Goal: Feedback & Contribution: Contribute content

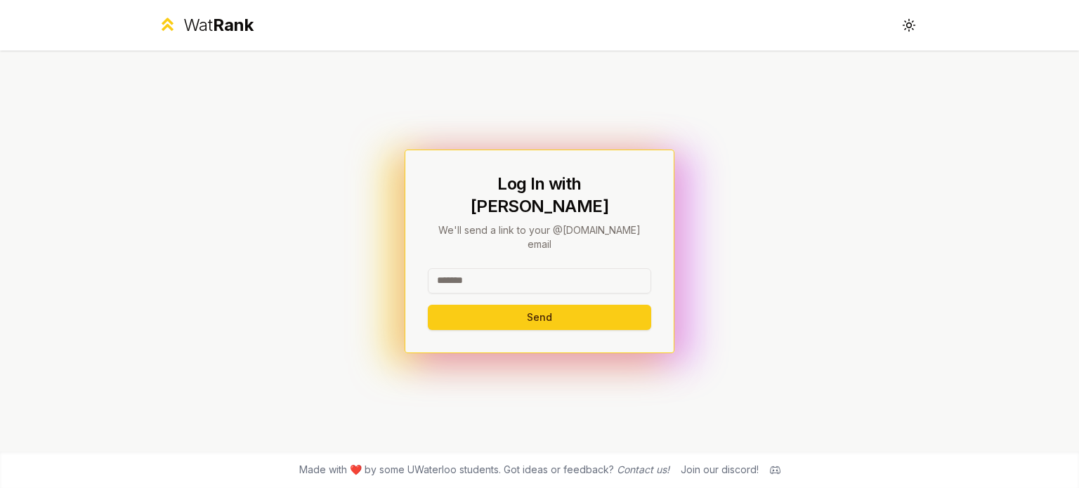
click at [768, 166] on div "Log In with WatIAM We'll send a link to your @uwaterloo.ca email Send" at bounding box center [539, 251] width 809 height 401
click at [912, 30] on icon at bounding box center [908, 24] width 13 height 13
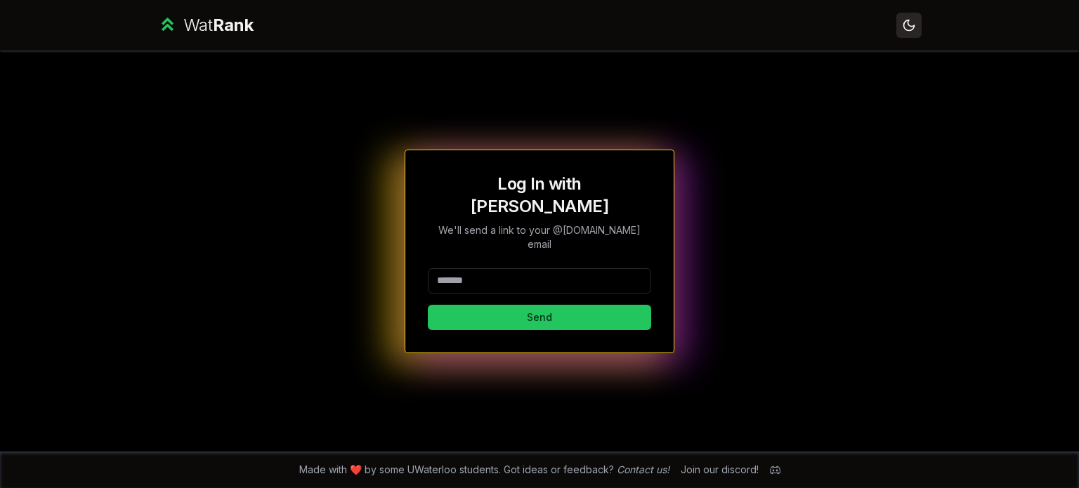
click at [902, 25] on icon at bounding box center [908, 24] width 13 height 13
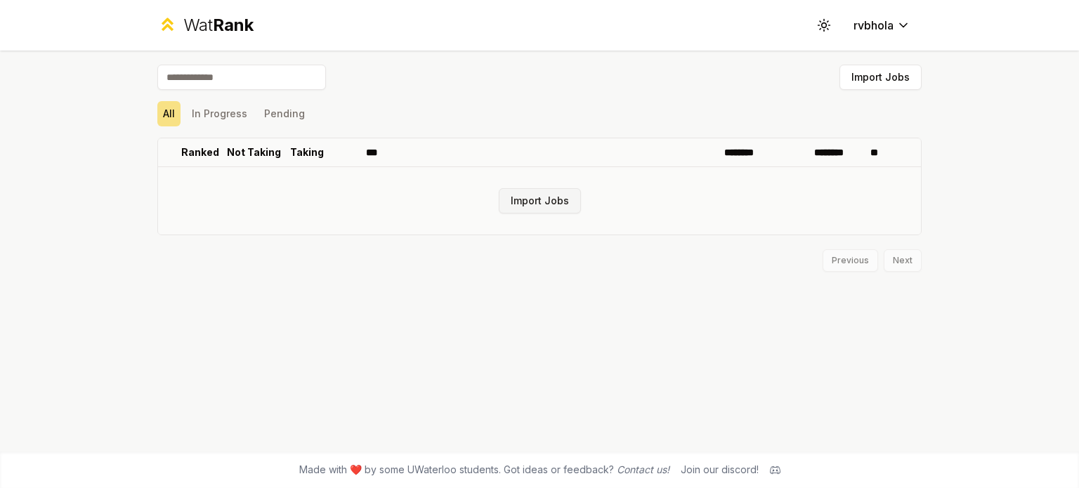
click at [535, 202] on button "Import Jobs" at bounding box center [540, 200] width 82 height 25
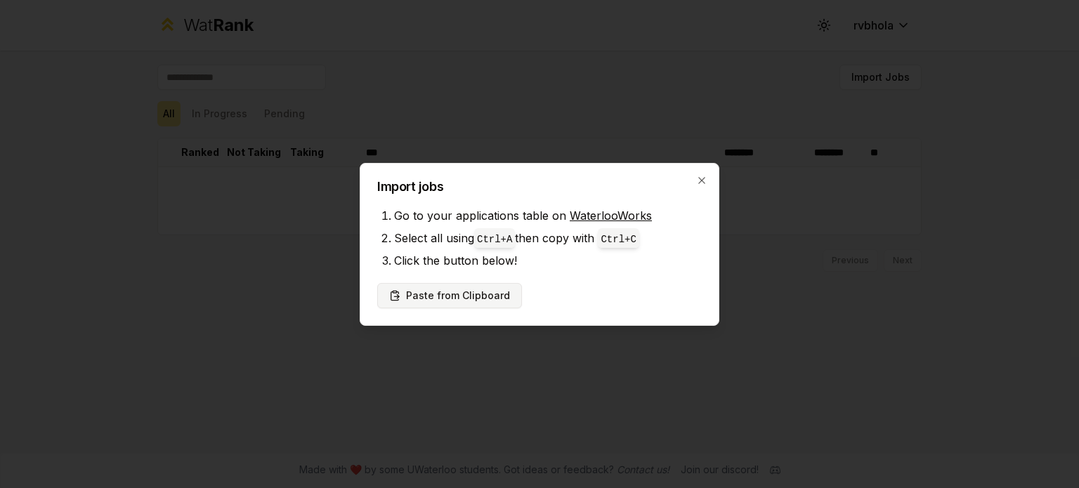
click at [494, 294] on button "Paste from Clipboard" at bounding box center [449, 295] width 145 height 25
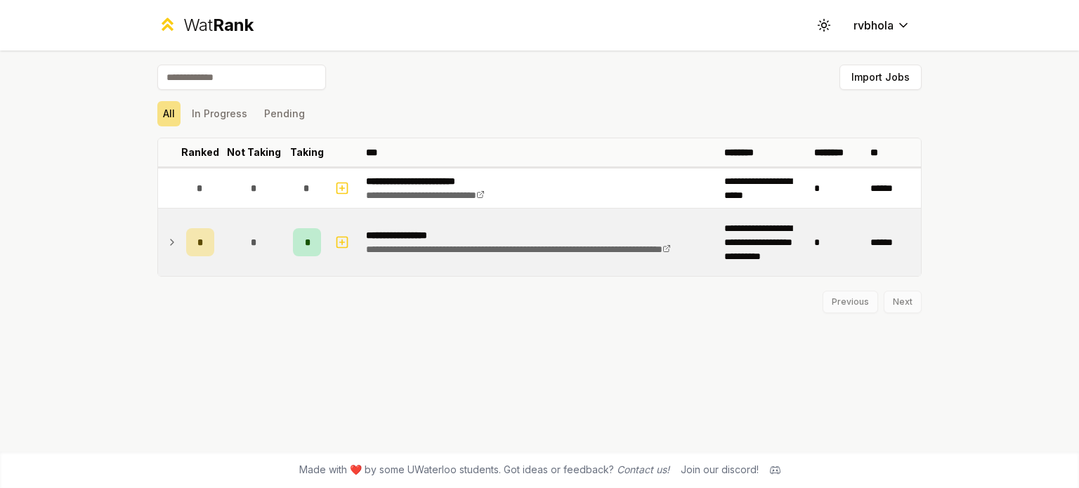
click at [194, 238] on div "*" at bounding box center [200, 242] width 28 height 28
click at [310, 244] on div "*" at bounding box center [307, 242] width 28 height 28
click at [307, 245] on span "*" at bounding box center [307, 242] width 4 height 14
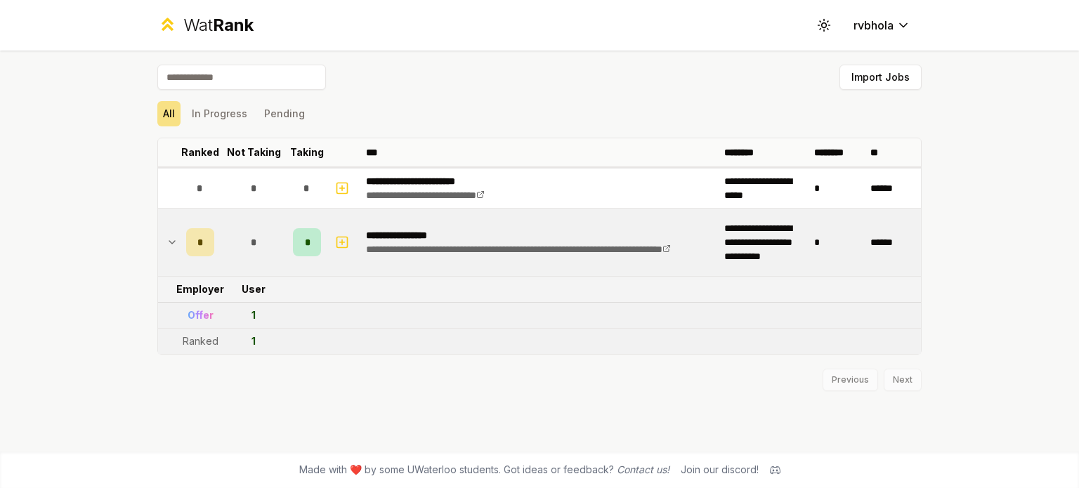
click at [313, 247] on div "*" at bounding box center [307, 242] width 28 height 28
click at [171, 240] on icon at bounding box center [171, 242] width 11 height 17
click at [172, 240] on icon at bounding box center [171, 242] width 11 height 17
click at [224, 112] on button "In Progress" at bounding box center [219, 113] width 67 height 25
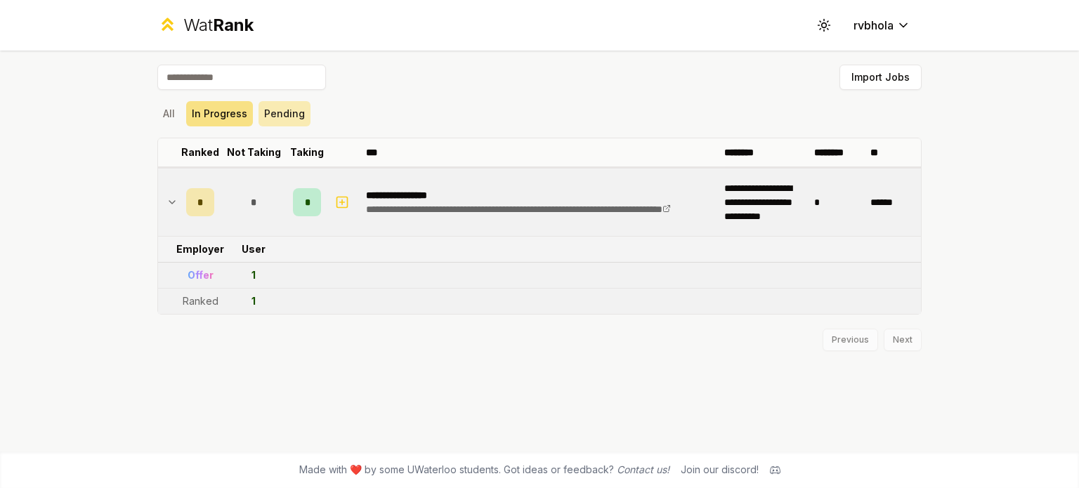
click at [284, 109] on button "Pending" at bounding box center [284, 113] width 52 height 25
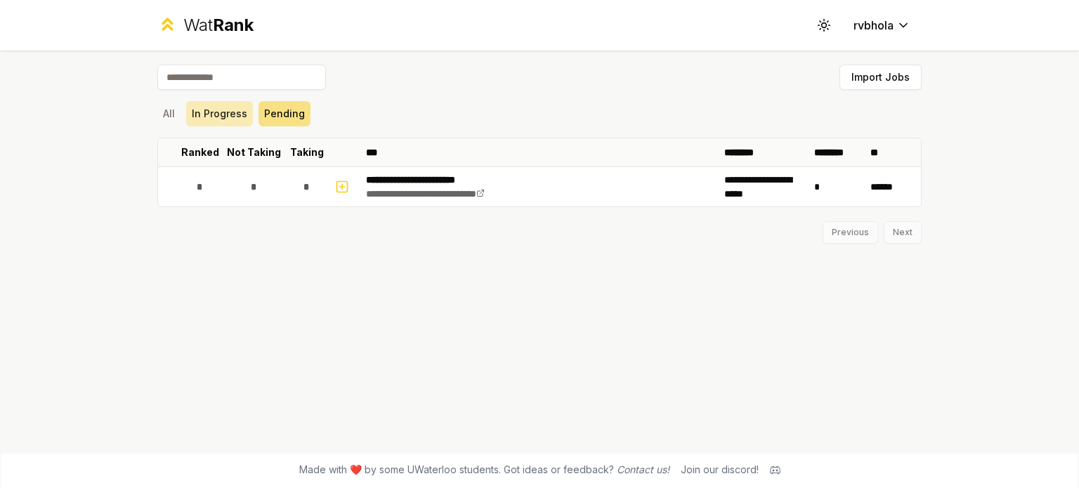
click at [231, 112] on button "In Progress" at bounding box center [219, 113] width 67 height 25
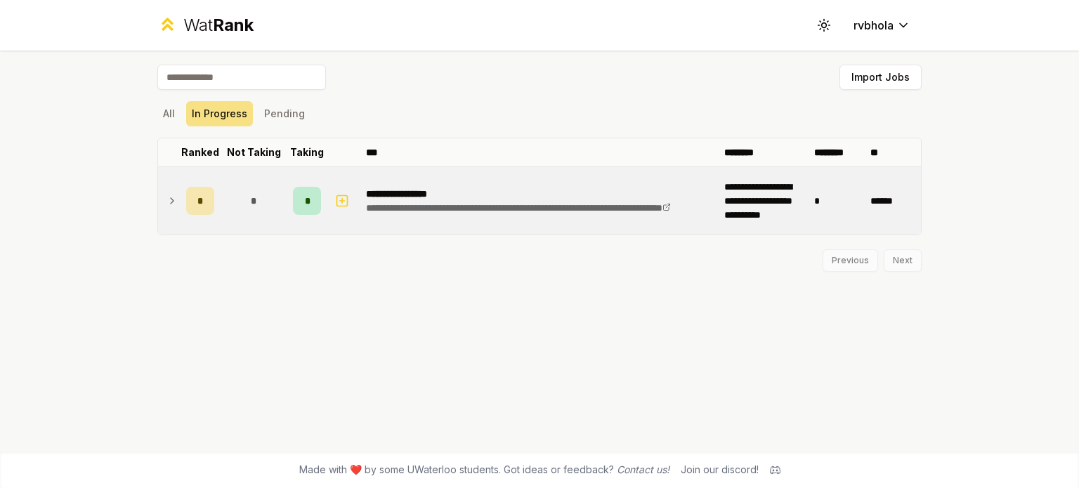
click at [171, 204] on icon at bounding box center [171, 200] width 11 height 17
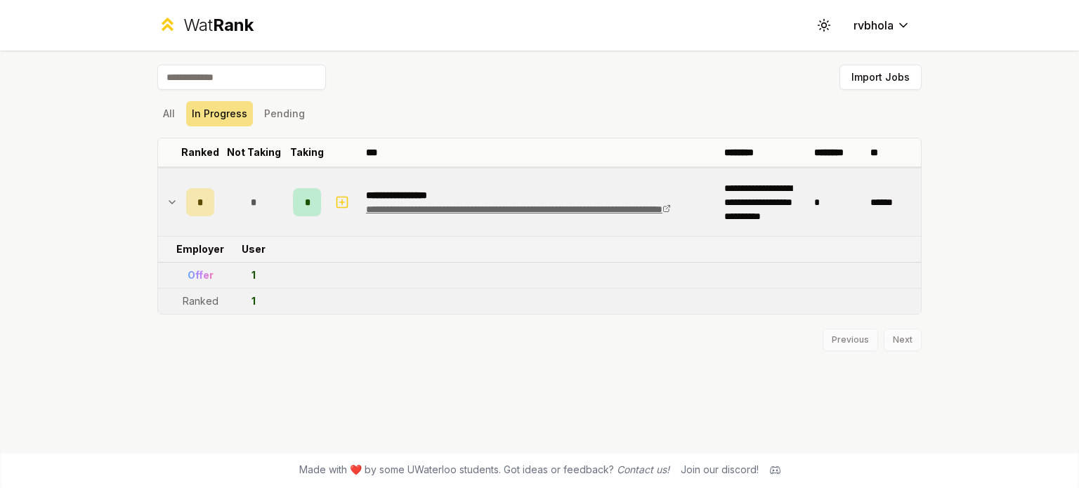
click at [662, 213] on icon at bounding box center [666, 208] width 8 height 8
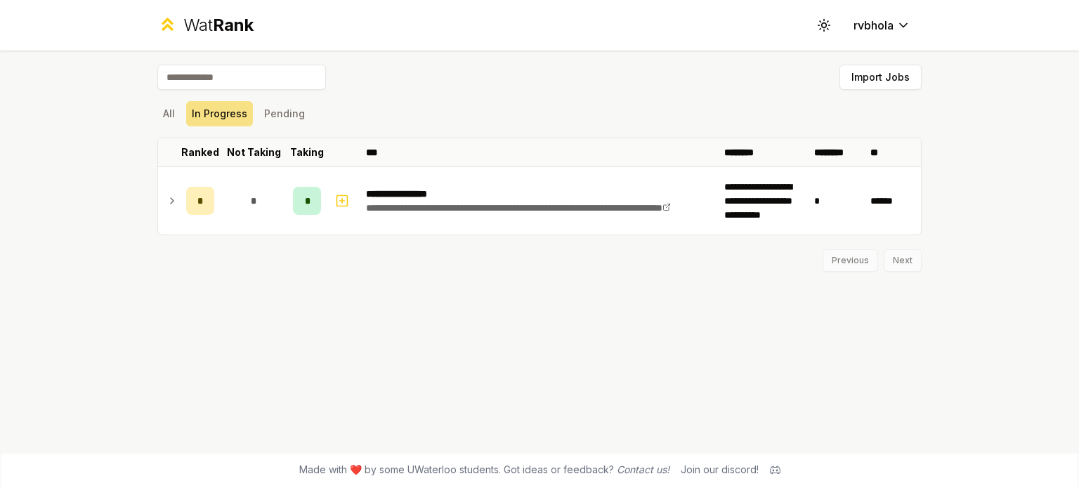
click at [169, 196] on icon at bounding box center [171, 200] width 11 height 17
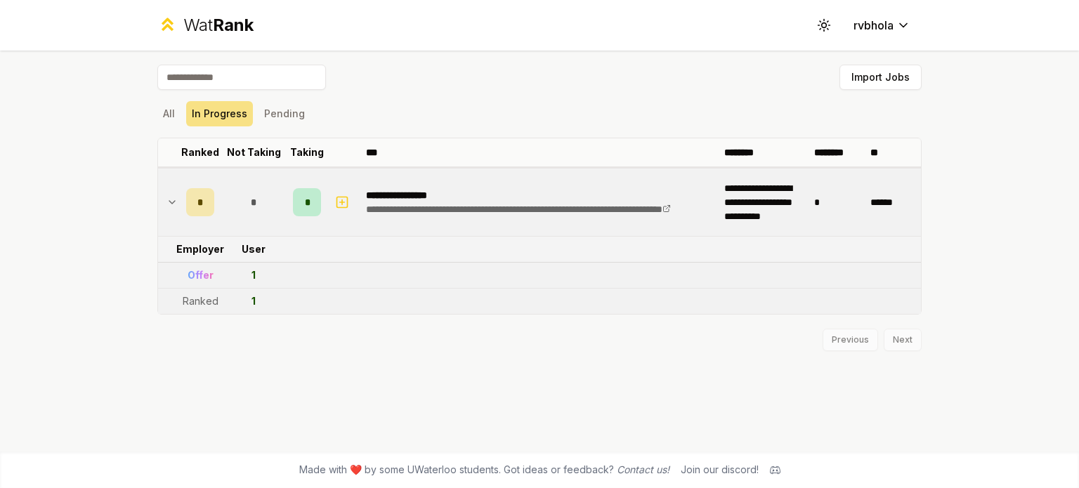
click at [184, 209] on td "*" at bounding box center [200, 202] width 39 height 67
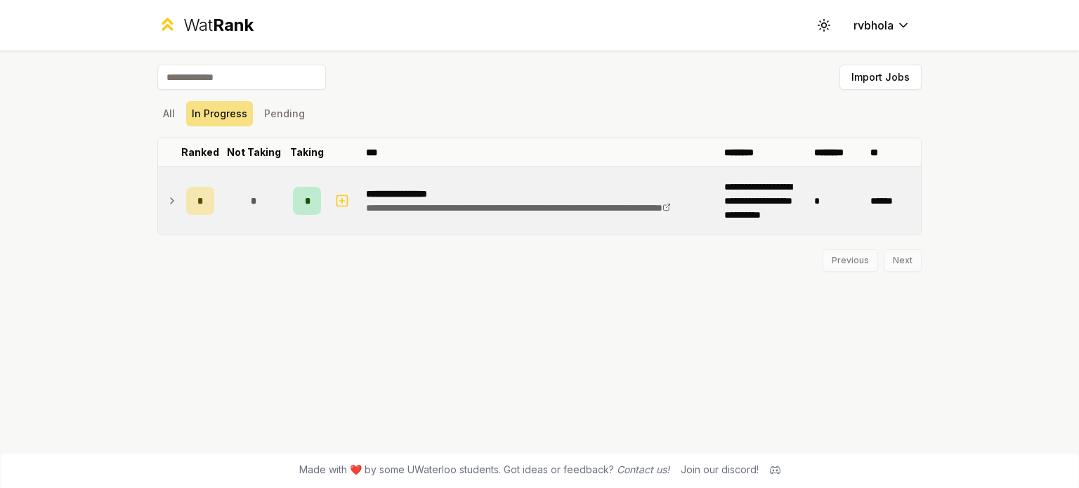
click at [184, 209] on td "*" at bounding box center [200, 200] width 39 height 67
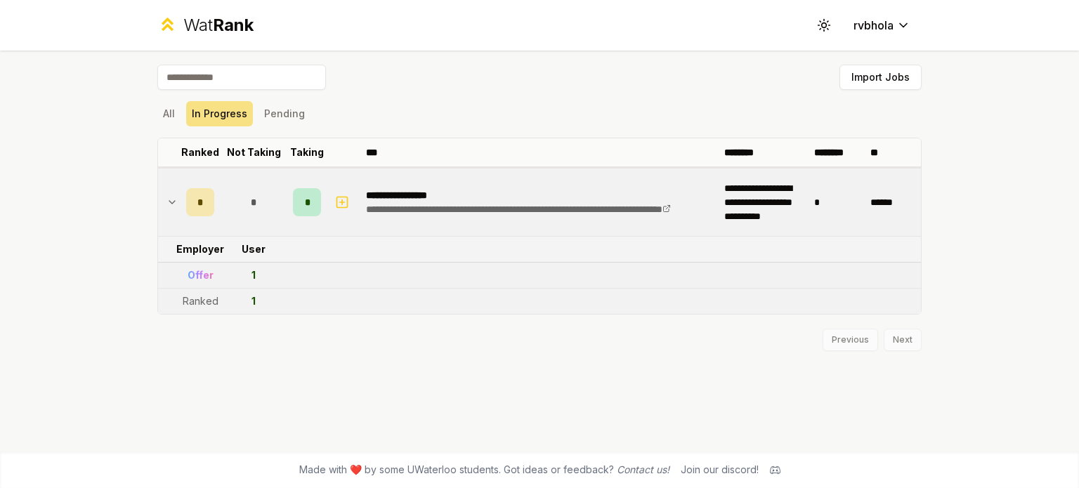
click at [216, 197] on td "*" at bounding box center [200, 202] width 39 height 67
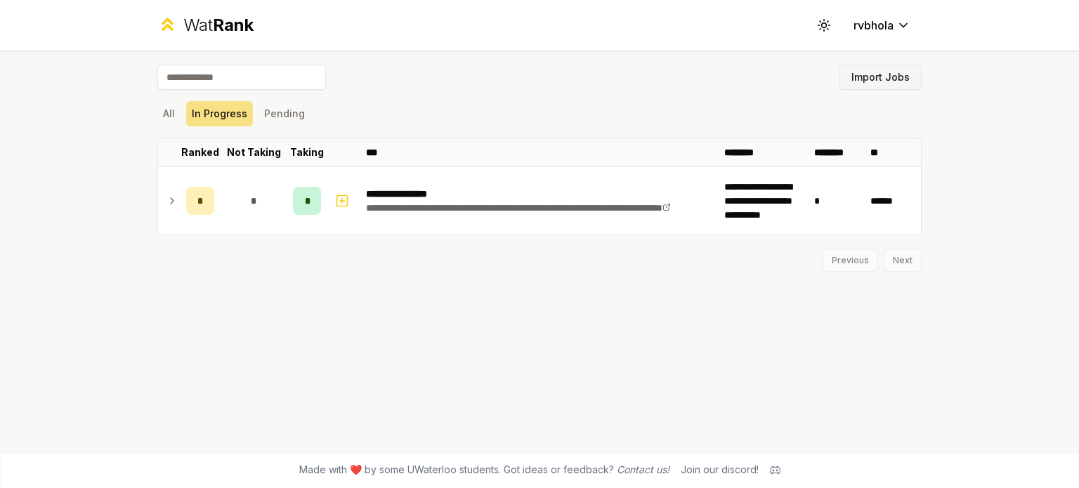
click at [900, 81] on button "Import Jobs" at bounding box center [880, 77] width 82 height 25
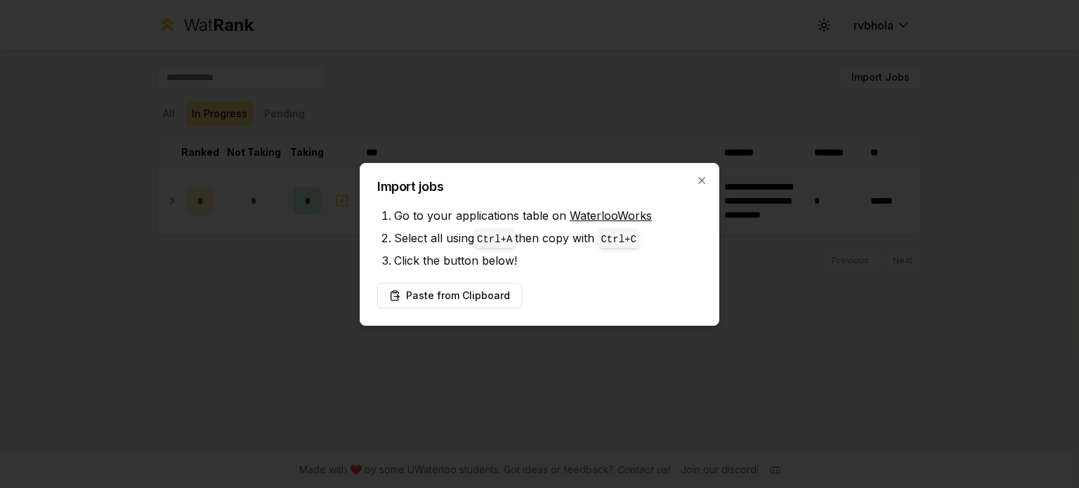
click at [708, 165] on div "Import jobs Go to your applications table on WaterlooWorks Select all using Ctr…" at bounding box center [540, 244] width 360 height 163
click at [707, 185] on icon "button" at bounding box center [701, 180] width 11 height 11
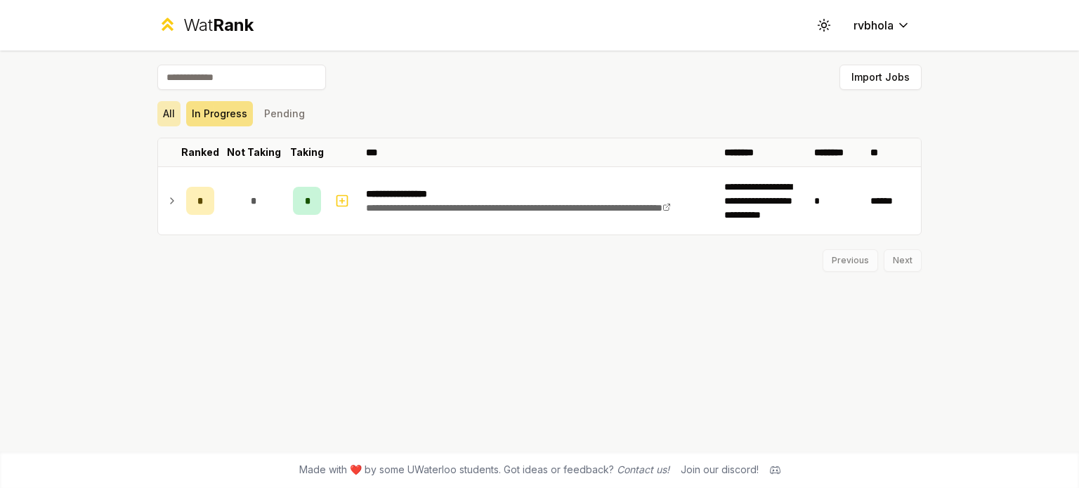
click at [166, 110] on button "All" at bounding box center [168, 113] width 23 height 25
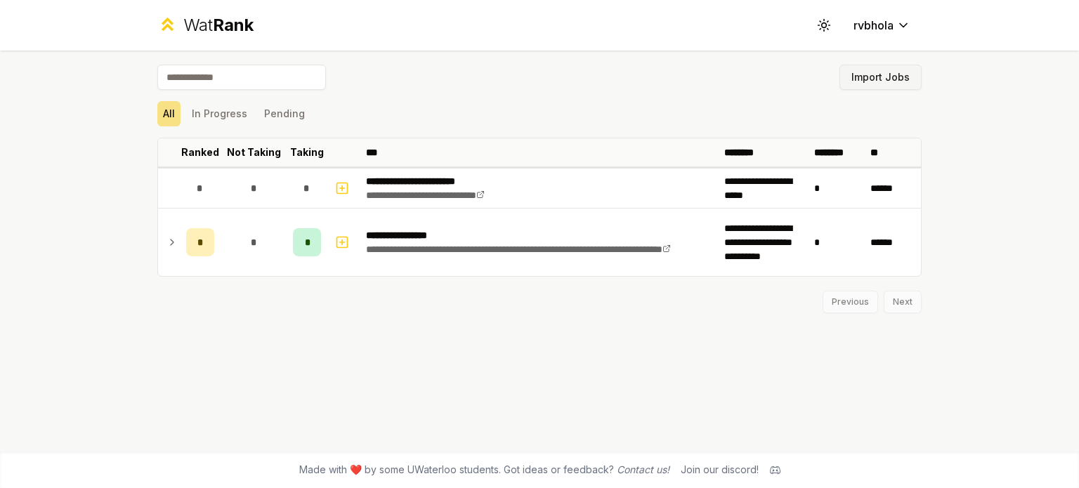
click at [862, 78] on button "Import Jobs" at bounding box center [880, 77] width 82 height 25
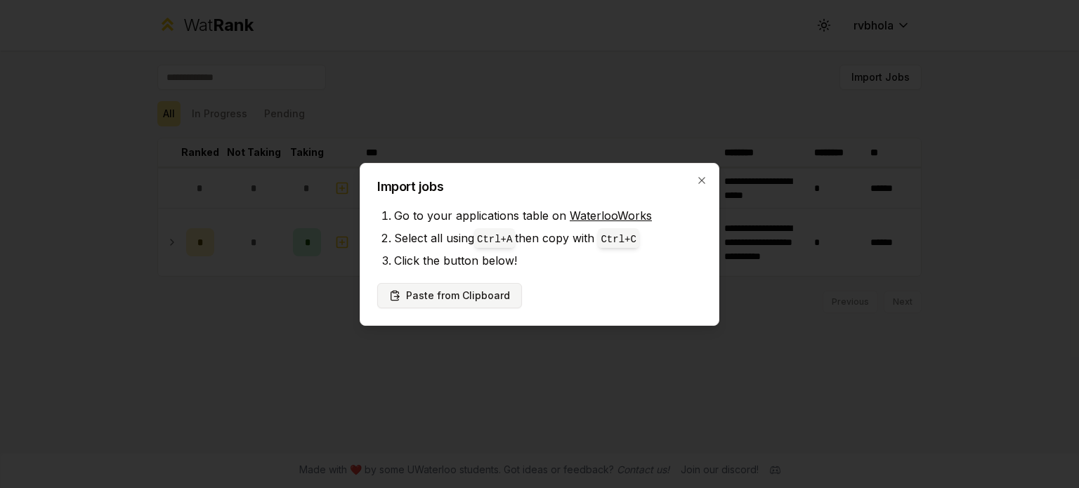
click at [478, 287] on button "Paste from Clipboard" at bounding box center [449, 295] width 145 height 25
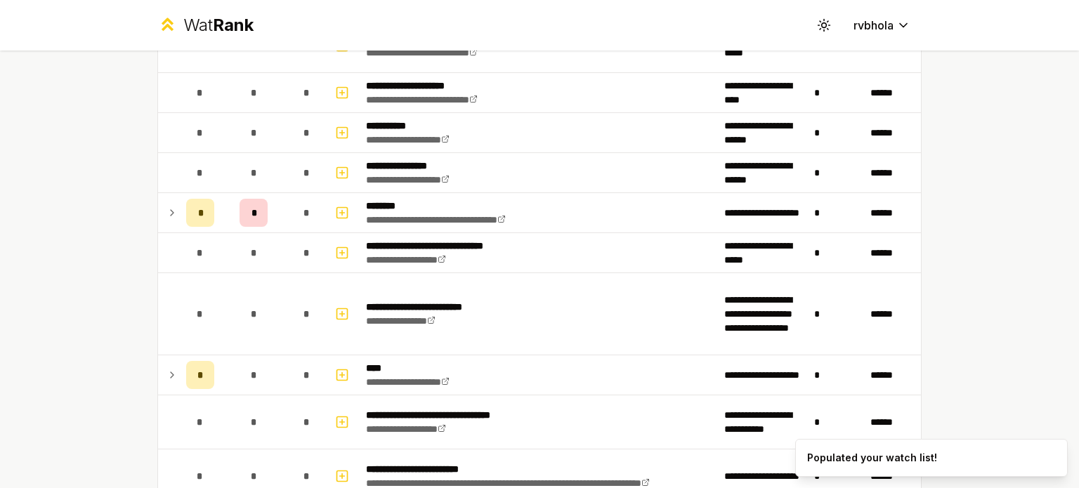
scroll to position [582, 0]
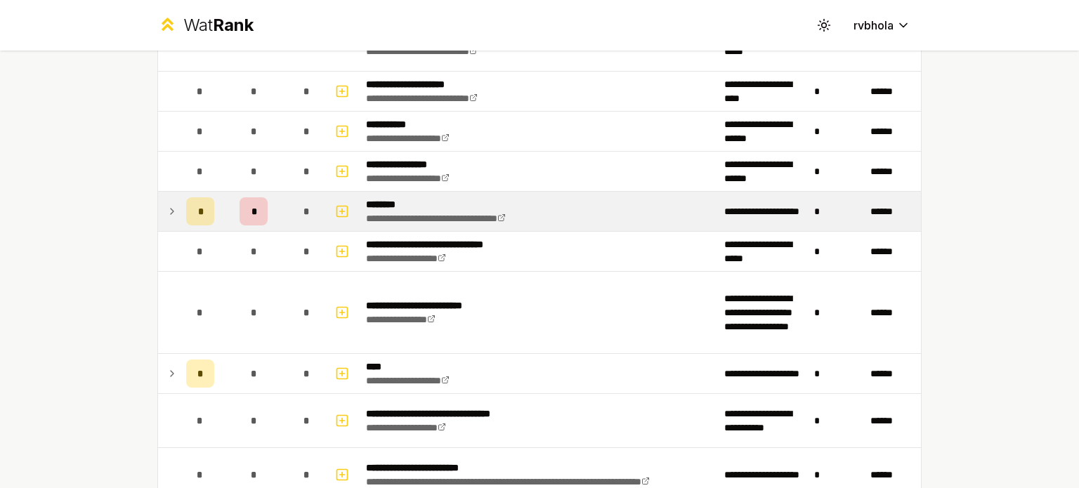
click at [166, 214] on icon at bounding box center [171, 211] width 11 height 17
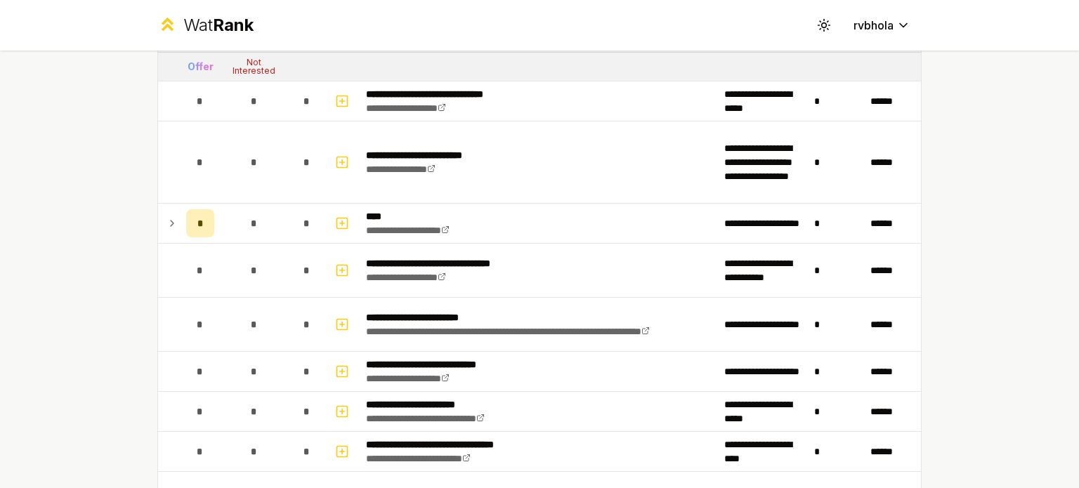
scroll to position [795, 0]
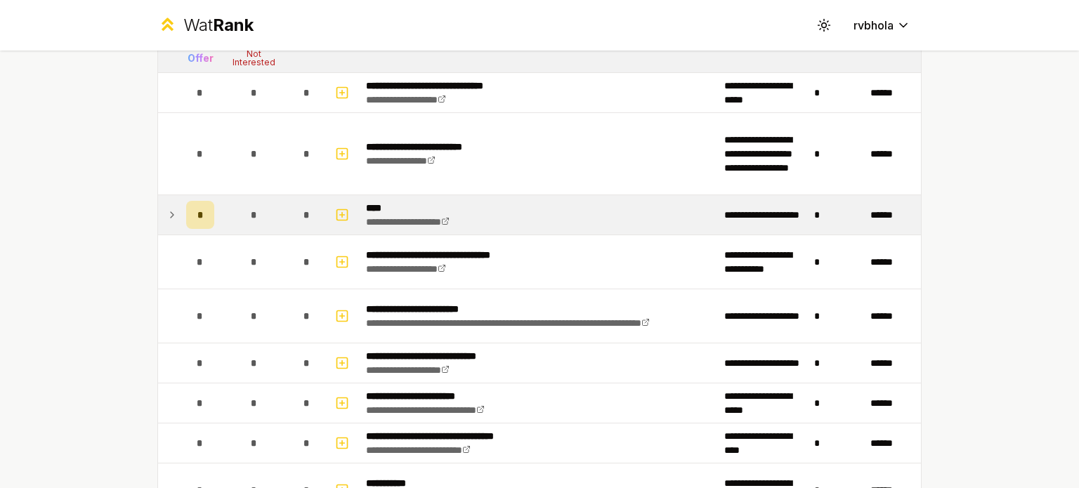
click at [166, 218] on icon at bounding box center [171, 215] width 11 height 17
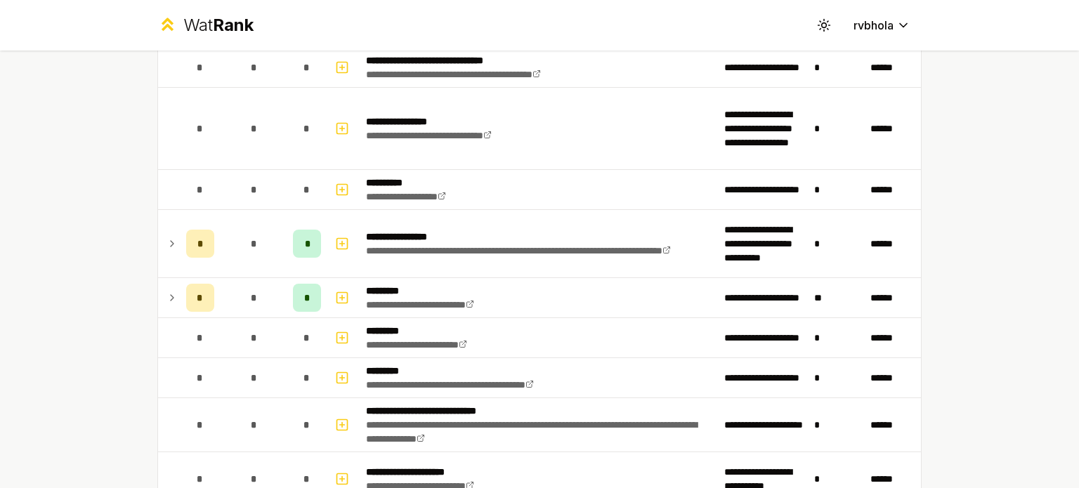
scroll to position [1641, 0]
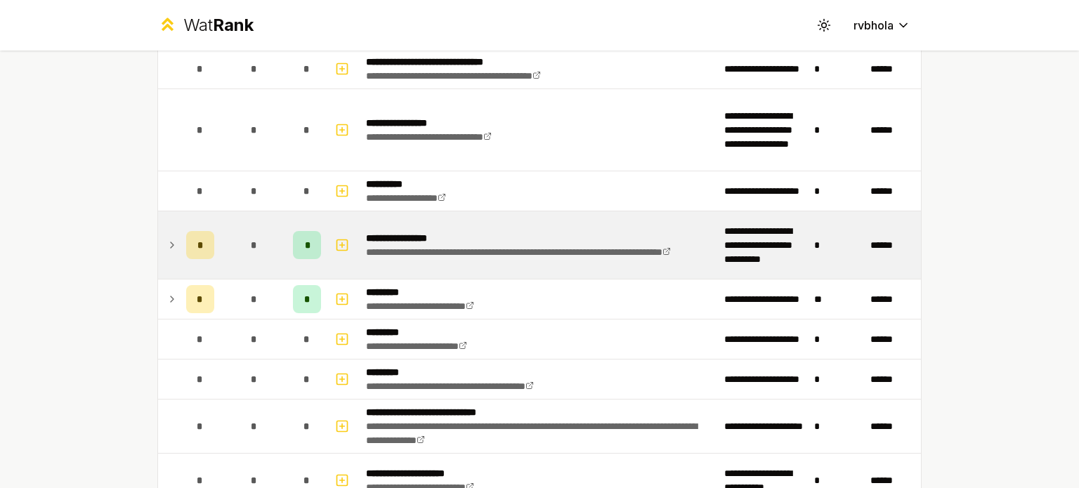
click at [166, 245] on icon at bounding box center [171, 245] width 11 height 17
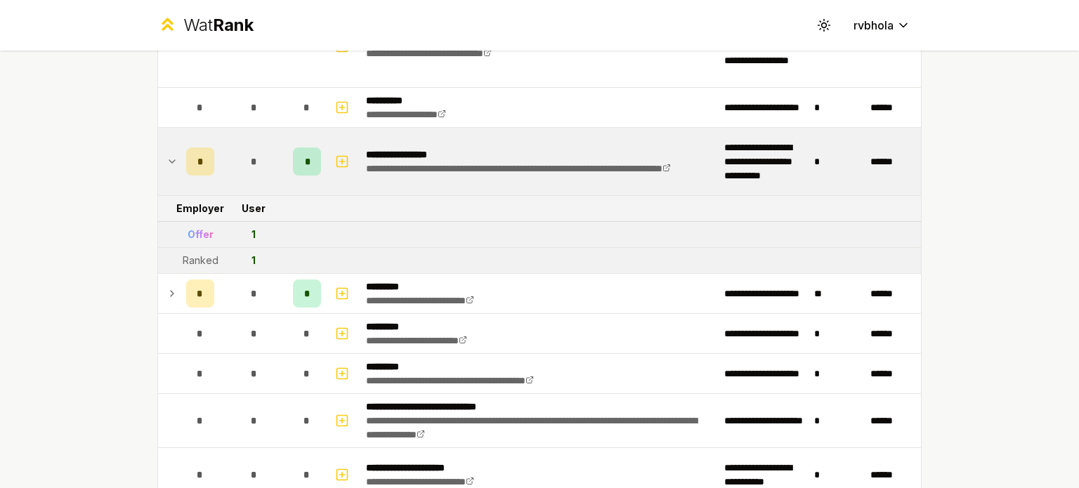
scroll to position [1725, 0]
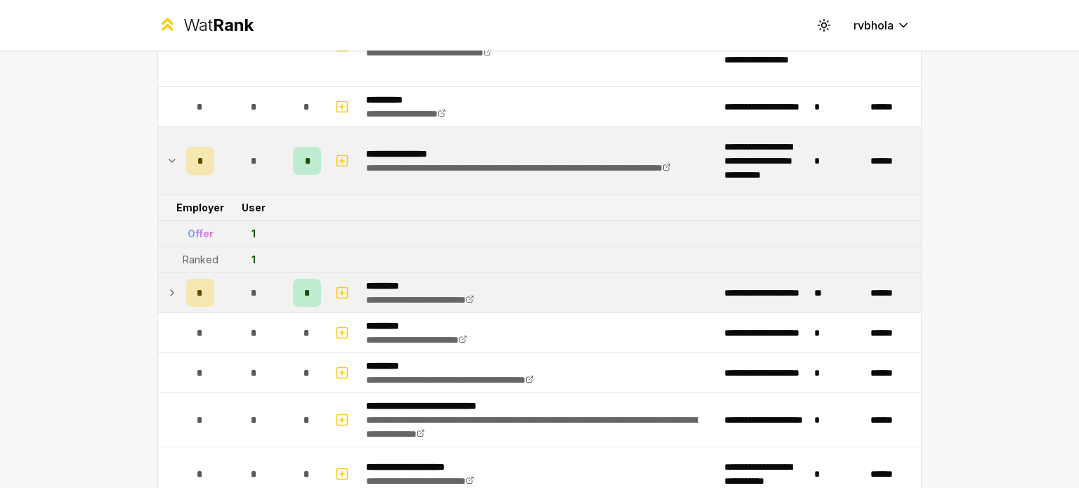
click at [169, 284] on icon at bounding box center [171, 292] width 11 height 17
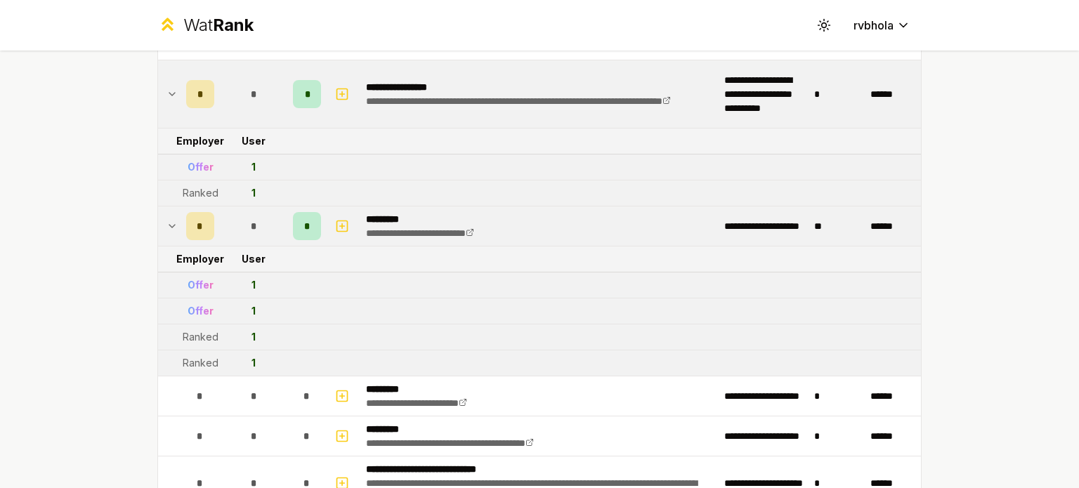
scroll to position [1793, 0]
click at [342, 91] on icon "button" at bounding box center [342, 93] width 0 height 5
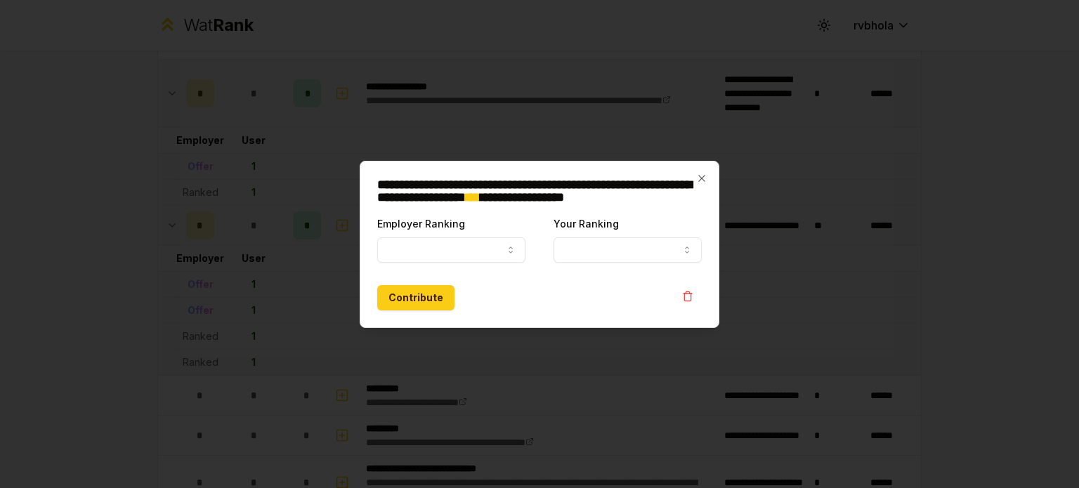
select select
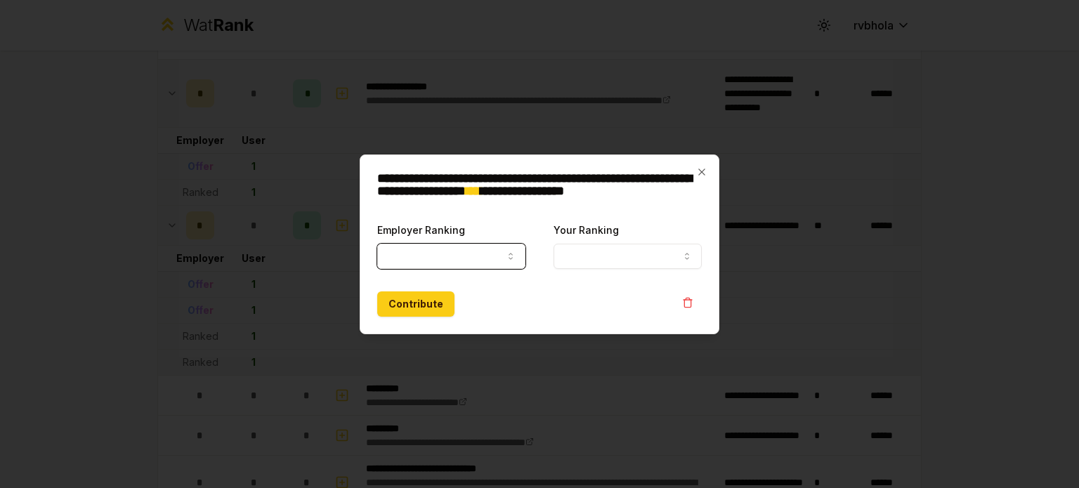
click at [420, 261] on button "Employer Ranking" at bounding box center [451, 256] width 148 height 25
select select "*****"
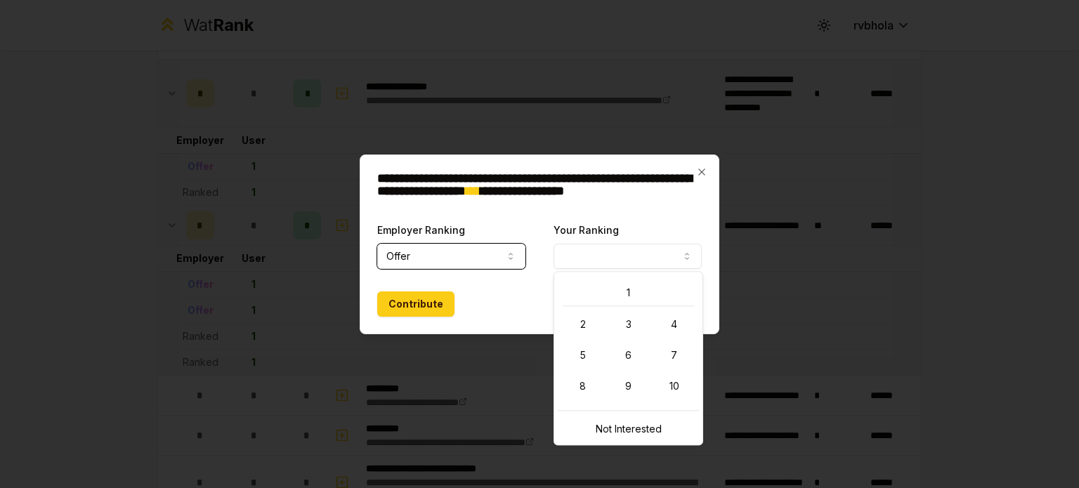
click at [568, 260] on button "Your Ranking" at bounding box center [627, 256] width 148 height 25
click at [645, 308] on div "1 2 3 4 5 6 7 8 9 10" at bounding box center [628, 340] width 143 height 130
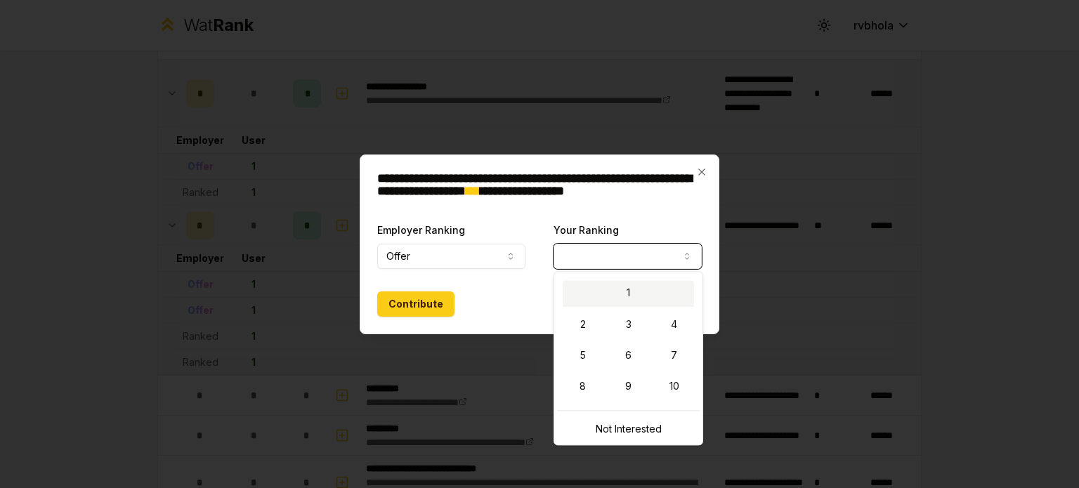
select select "*"
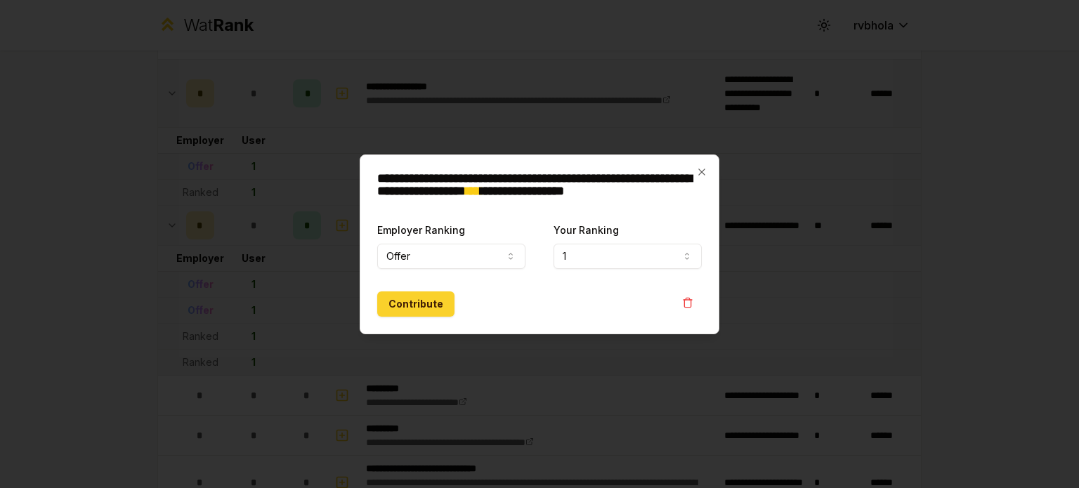
click at [409, 293] on button "Contribute" at bounding box center [415, 303] width 77 height 25
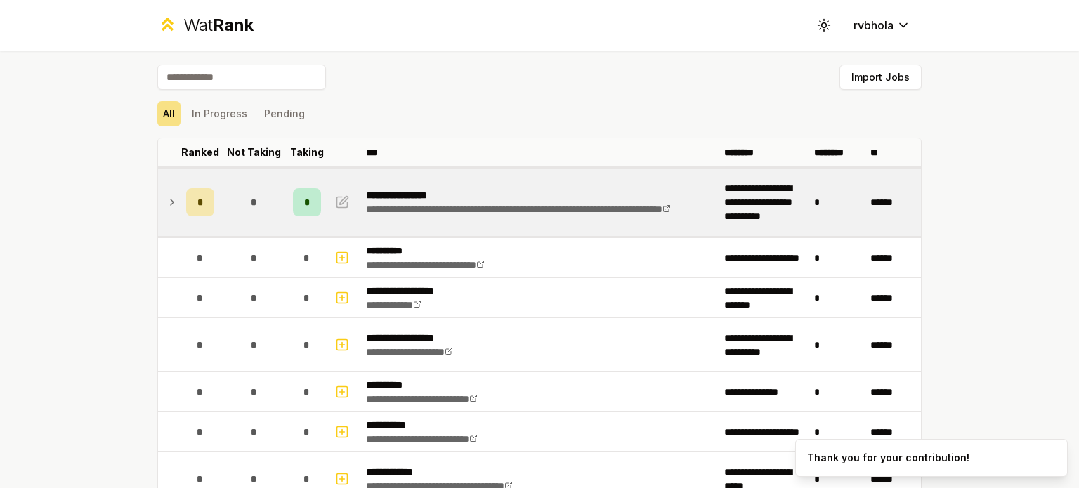
click at [173, 203] on td at bounding box center [169, 202] width 22 height 67
